Goal: Task Accomplishment & Management: Complete application form

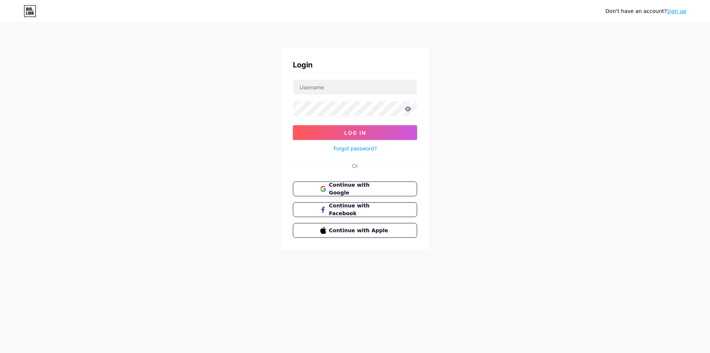
click at [336, 80] on input "text" at bounding box center [355, 87] width 124 height 15
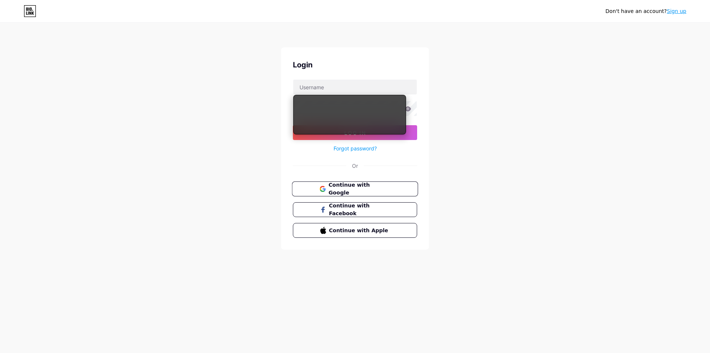
click at [373, 182] on button "Continue with Google" at bounding box center [355, 188] width 126 height 15
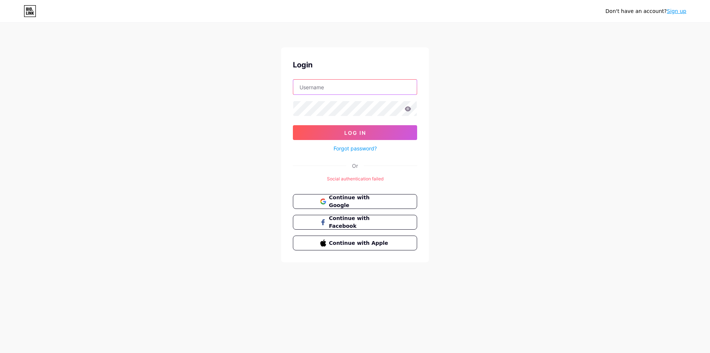
click at [353, 87] on input "text" at bounding box center [355, 87] width 124 height 15
type input "perihome"
click at [293, 125] on button "Log In" at bounding box center [355, 132] width 124 height 15
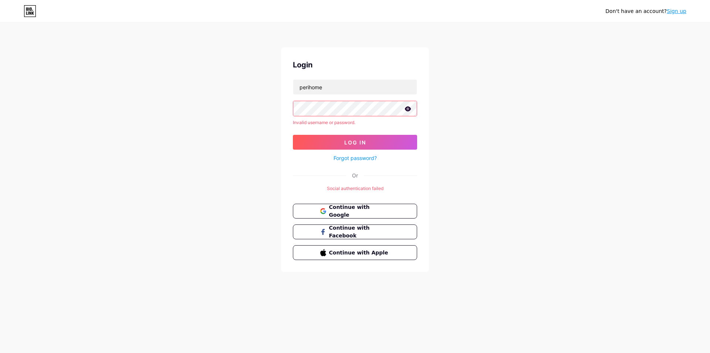
click at [273, 108] on div "Don't have an account? Sign up Login perihome Invalid username or password. Log…" at bounding box center [355, 147] width 710 height 295
click at [387, 211] on span "Continue with Google" at bounding box center [360, 211] width 62 height 16
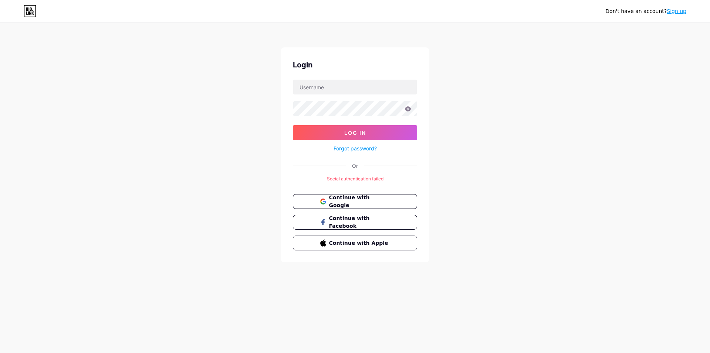
click at [364, 148] on link "Forgot password?" at bounding box center [355, 148] width 43 height 8
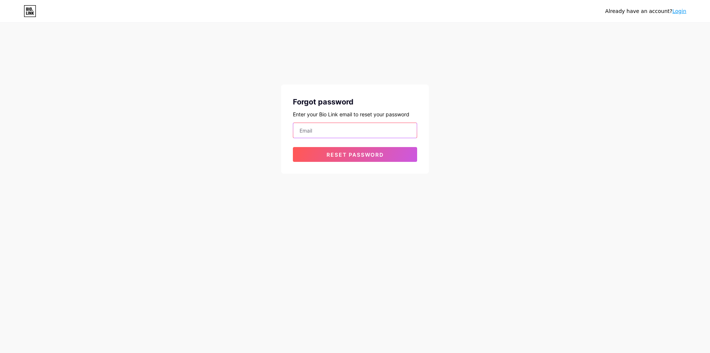
click at [357, 130] on input "email" at bounding box center [355, 130] width 124 height 15
type input "y.yetisen@gmail.com"
click at [293, 147] on button "Reset password" at bounding box center [355, 154] width 124 height 15
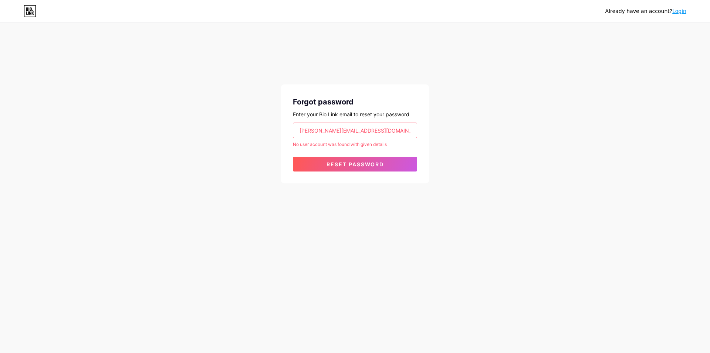
click at [26, 9] on icon at bounding box center [30, 11] width 13 height 12
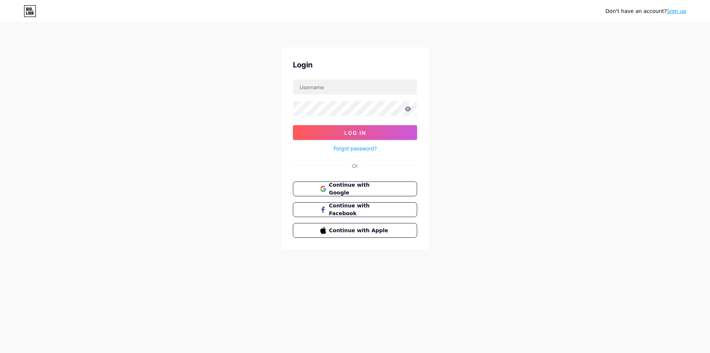
click at [30, 13] on icon at bounding box center [30, 12] width 2 height 3
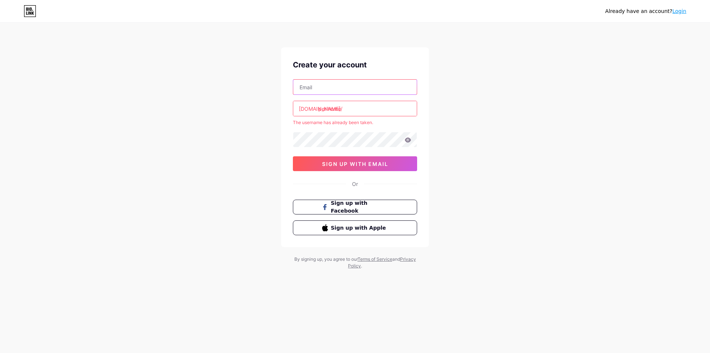
click at [363, 86] on input "text" at bounding box center [355, 87] width 124 height 15
click at [325, 173] on div "Create your account [DOMAIN_NAME]/ perihome The username has already been taken…" at bounding box center [355, 146] width 148 height 199
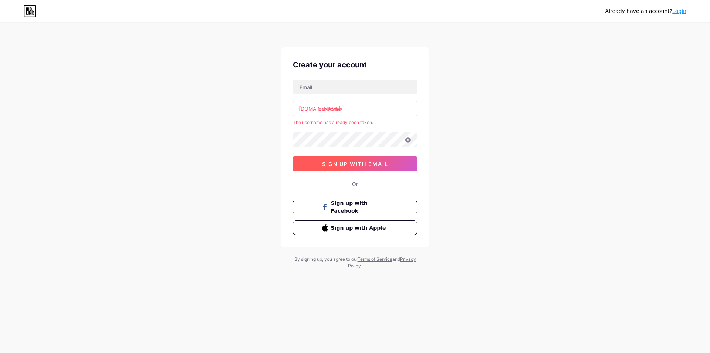
click at [329, 164] on span "sign up with email" at bounding box center [355, 164] width 66 height 6
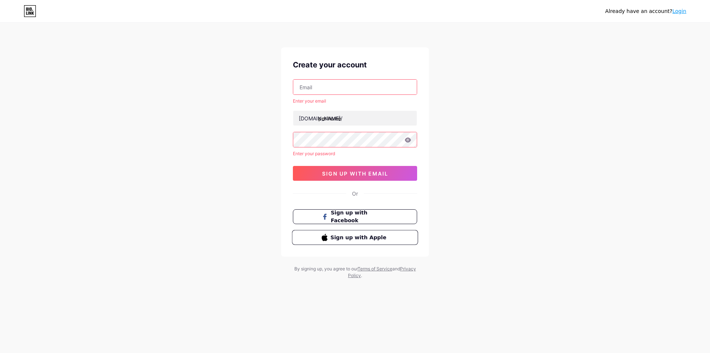
click at [344, 235] on span "Sign up with Apple" at bounding box center [360, 237] width 58 height 8
